Goal: Browse casually: Explore the website without a specific task or goal

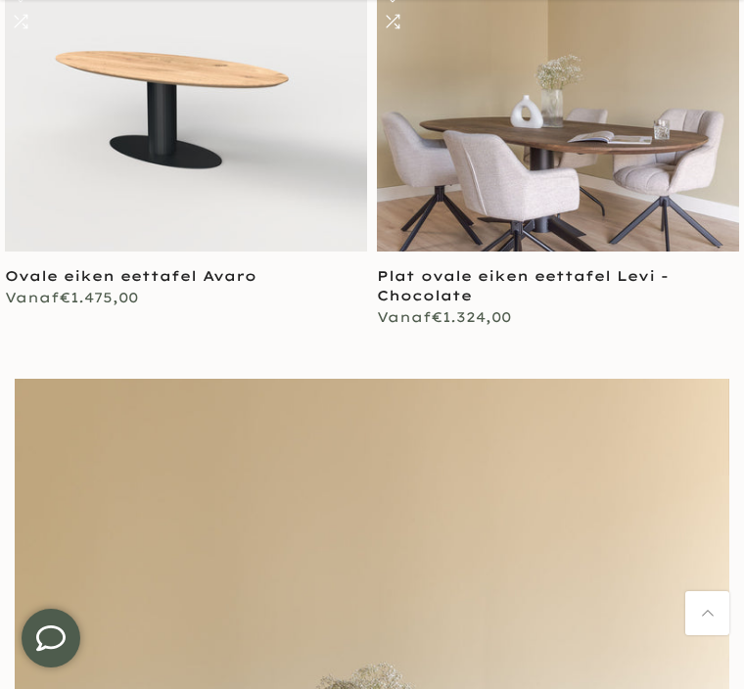
scroll to position [814, 0]
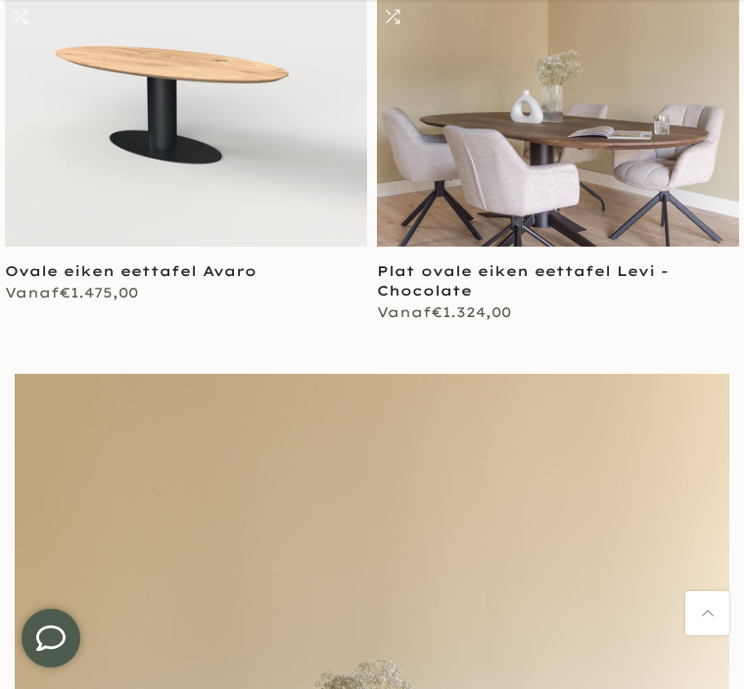
click at [496, 144] on link at bounding box center [558, 111] width 362 height 272
click at [495, 143] on link at bounding box center [558, 111] width 362 height 272
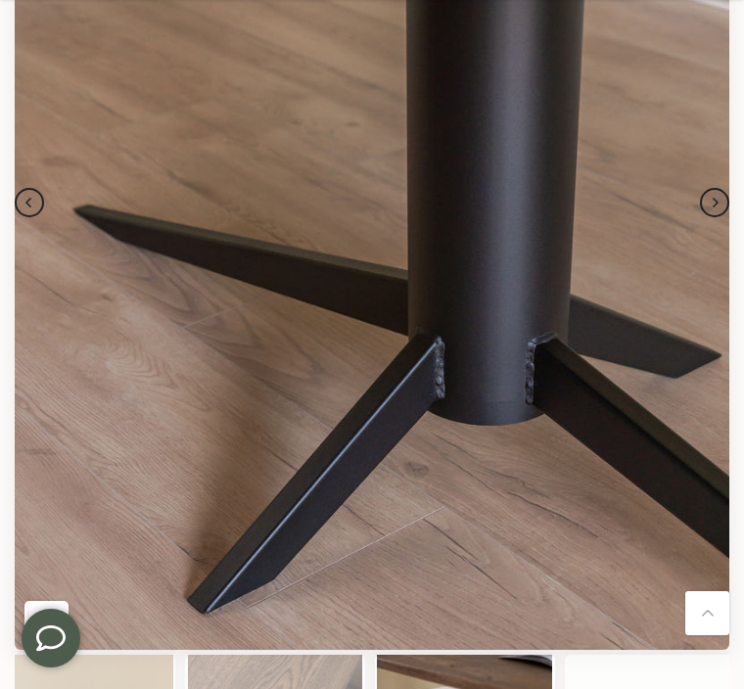
scroll to position [0, 980]
